Goal: Task Accomplishment & Management: Manage account settings

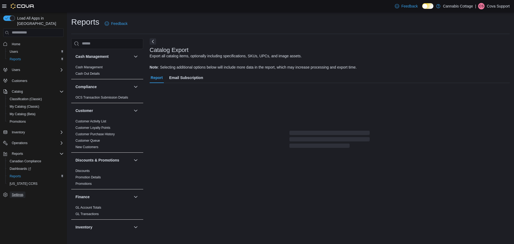
drag, startPoint x: 20, startPoint y: 189, endPoint x: 35, endPoint y: 185, distance: 15.1
click at [20, 193] on span "Settings" at bounding box center [18, 195] width 12 height 4
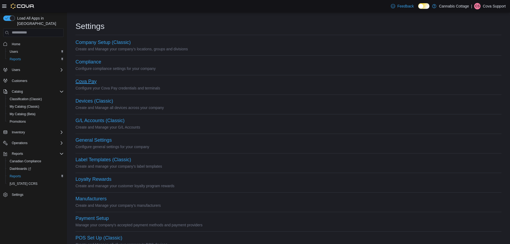
click at [93, 82] on button "Cova Pay" at bounding box center [86, 82] width 21 height 6
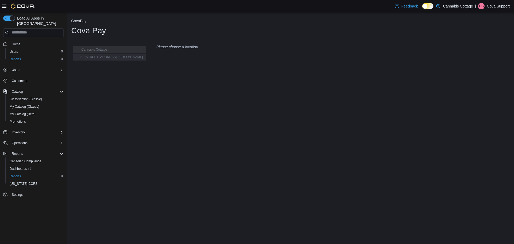
click at [101, 54] on span "[STREET_ADDRESS][PERSON_NAME]" at bounding box center [111, 57] width 63 height 6
click at [201, 89] on div "Settings Cova Pay Cova Pay Cannabis Cottage [STREET_ADDRESS][PERSON_NAME] Pay i…" at bounding box center [290, 128] width 447 height 232
click at [188, 87] on div "Settings Cova Pay Cova Pay Cannabis Cottage 385 [PERSON_NAME] St Set up integra…" at bounding box center [290, 128] width 447 height 232
click at [20, 193] on span "Settings" at bounding box center [18, 195] width 12 height 4
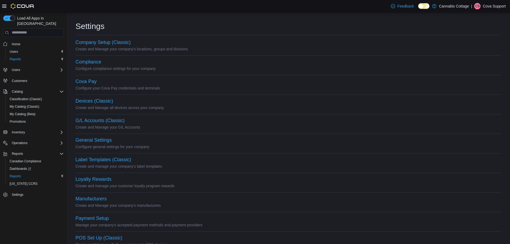
click at [214, 51] on p "Create and Manage your company's locations, groups and divisions" at bounding box center [289, 49] width 426 height 6
click at [221, 114] on hr at bounding box center [289, 114] width 426 height 0
click at [253, 95] on div "Cova Pay Configure your Cova Pay credentials and terminals" at bounding box center [289, 88] width 426 height 20
click at [253, 95] on hr at bounding box center [289, 95] width 426 height 0
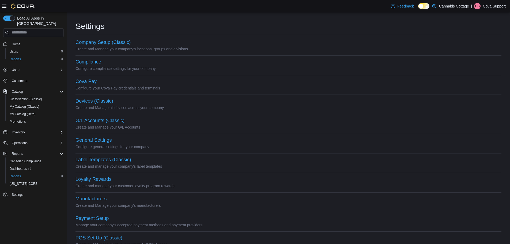
click at [245, 101] on div "Devices (Classic)" at bounding box center [289, 101] width 426 height 6
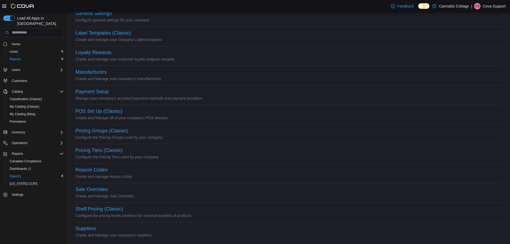
scroll to position [156, 0]
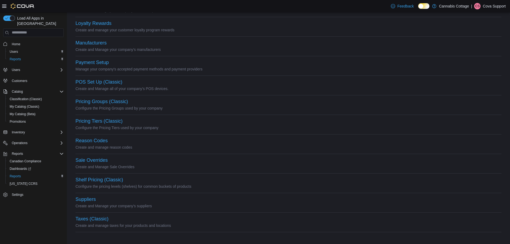
click at [242, 101] on div "Pricing Groups (Classic)" at bounding box center [289, 102] width 426 height 6
click at [239, 100] on div "Pricing Groups (Classic)" at bounding box center [289, 102] width 426 height 6
click at [488, 5] on p "Cova Support" at bounding box center [494, 6] width 23 height 6
click at [482, 50] on button "Sign Out" at bounding box center [478, 52] width 49 height 9
